Goal: Task Accomplishment & Management: Manage account settings

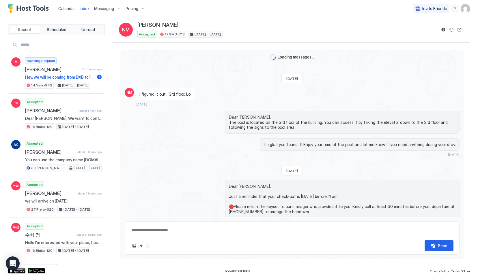
scroll to position [516, 0]
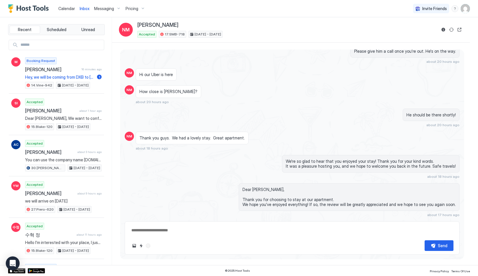
type textarea "*"
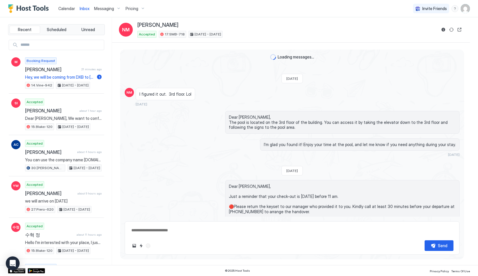
scroll to position [516, 0]
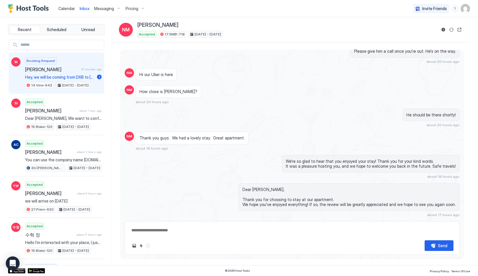
click at [61, 70] on span "[PERSON_NAME]" at bounding box center [52, 70] width 54 height 6
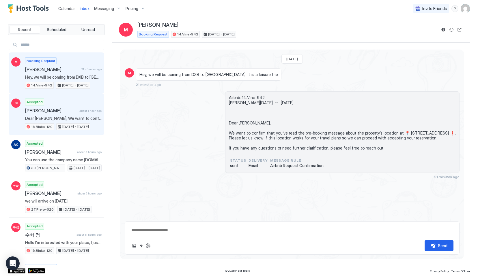
click at [75, 119] on span "Dear [PERSON_NAME], We want to confirm that you’ve read the pre-booking message…" at bounding box center [63, 118] width 76 height 5
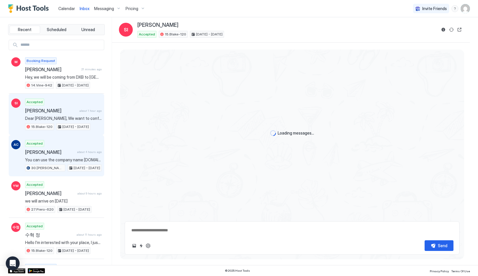
scroll to position [160, 0]
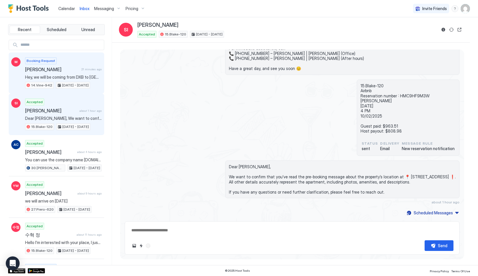
click at [63, 74] on div "Booking Request [PERSON_NAME] 21 minutes ago Hey, we will be coming from DXB to…" at bounding box center [63, 73] width 76 height 32
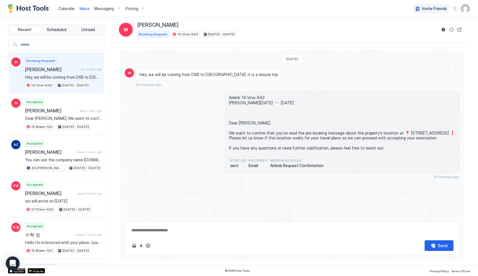
click at [67, 13] on div "Calendar" at bounding box center [66, 8] width 21 height 11
click at [66, 9] on span "Calendar" at bounding box center [66, 8] width 17 height 5
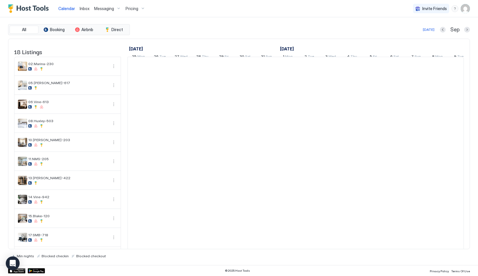
scroll to position [0, 321]
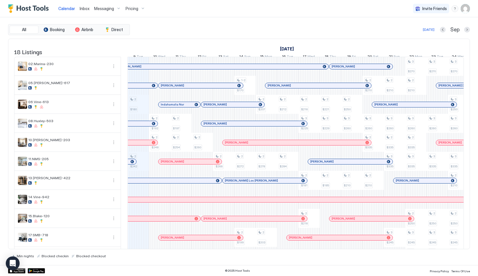
click at [84, 7] on span "Inbox" at bounding box center [85, 8] width 10 height 5
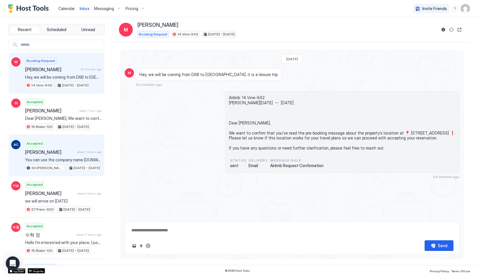
click at [65, 161] on span "You can use the company name [DOMAIN_NAME] and input the email address [DOMAIN_…" at bounding box center [63, 160] width 76 height 5
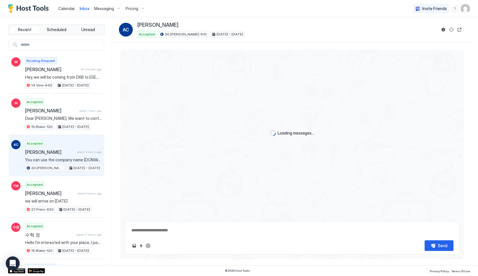
scroll to position [245, 0]
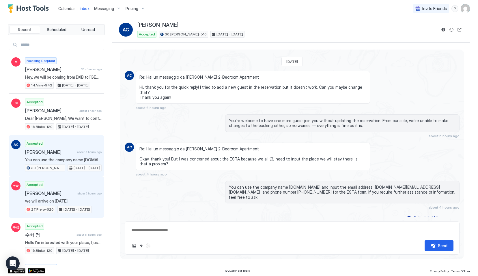
click at [67, 198] on div "Accepted [PERSON_NAME] about 9 hours ago we will arrive on [DATE].[PERSON_NAME]…" at bounding box center [63, 197] width 76 height 32
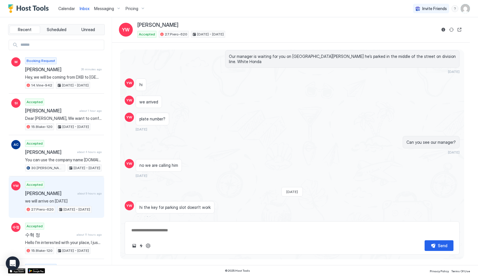
scroll to position [1694, 0]
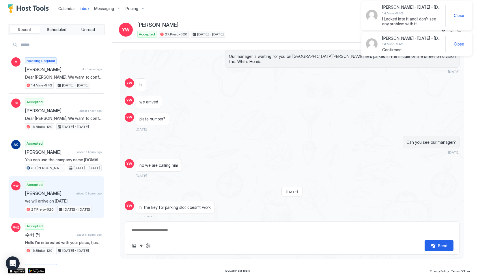
click at [457, 16] on span "Close" at bounding box center [459, 15] width 10 height 5
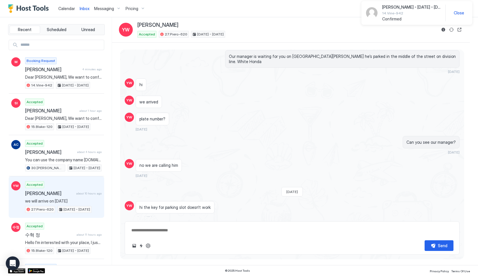
click at [457, 17] on div "[PERSON_NAME] - [DATE] - [DATE] 14.Vine-942 Confirmed Close" at bounding box center [417, 13] width 102 height 17
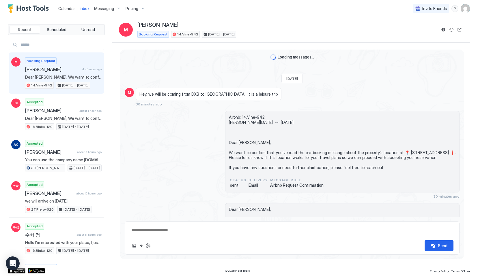
scroll to position [86, 0]
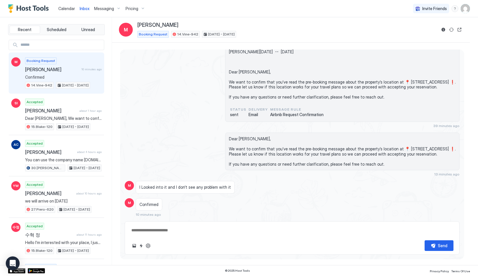
click at [65, 10] on span "Calendar" at bounding box center [66, 8] width 17 height 5
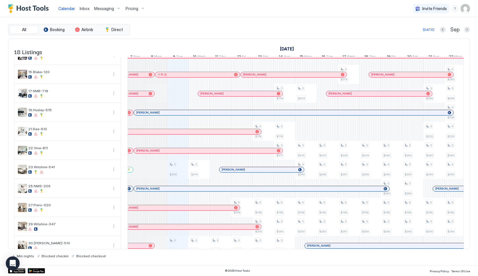
scroll to position [155, 0]
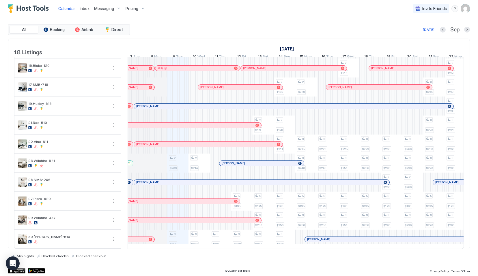
click at [85, 11] on span "Inbox" at bounding box center [85, 8] width 10 height 5
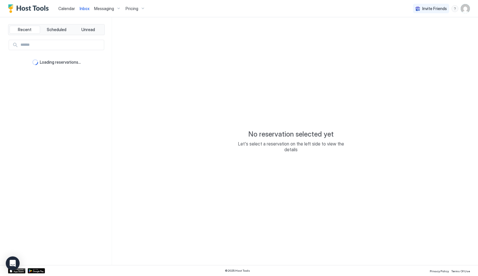
click at [63, 7] on span "Calendar" at bounding box center [66, 8] width 17 height 5
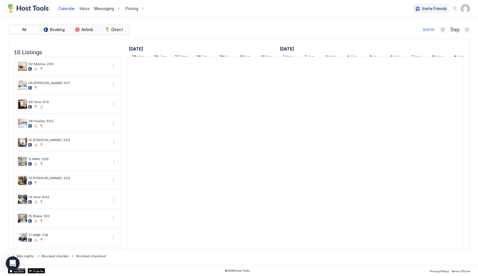
scroll to position [0, 321]
click at [86, 7] on span "Inbox" at bounding box center [85, 8] width 10 height 5
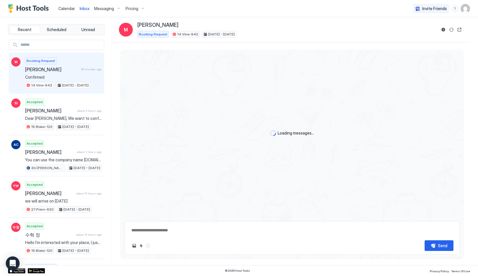
type textarea "*"
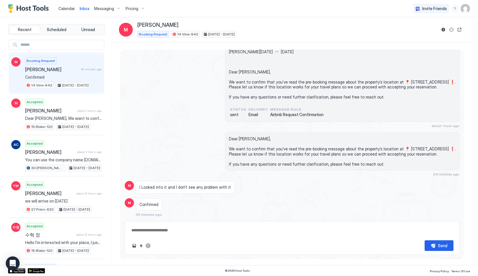
click at [66, 5] on link "Calendar" at bounding box center [66, 8] width 17 height 6
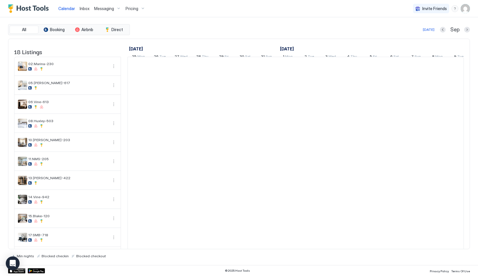
scroll to position [0, 321]
